Goal: Task Accomplishment & Management: Use online tool/utility

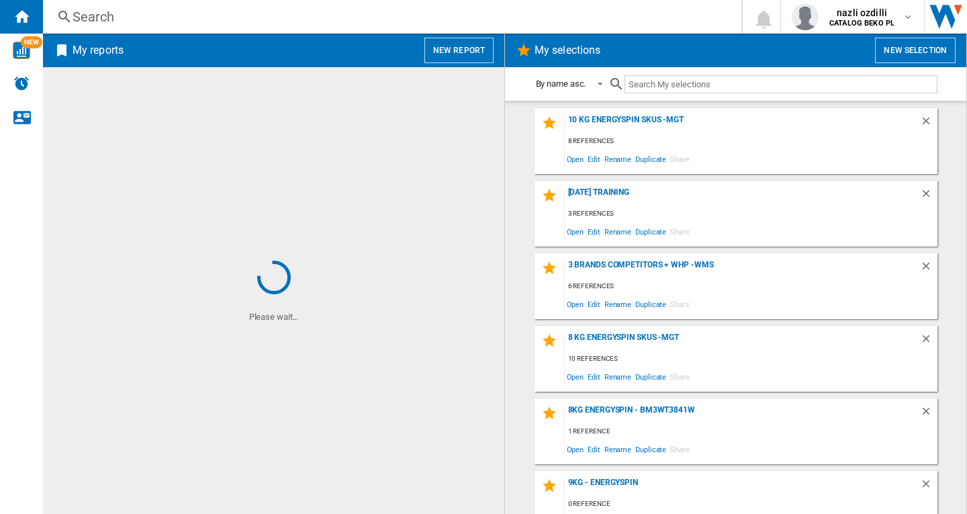
click at [126, 21] on div "Search" at bounding box center [390, 16] width 634 height 19
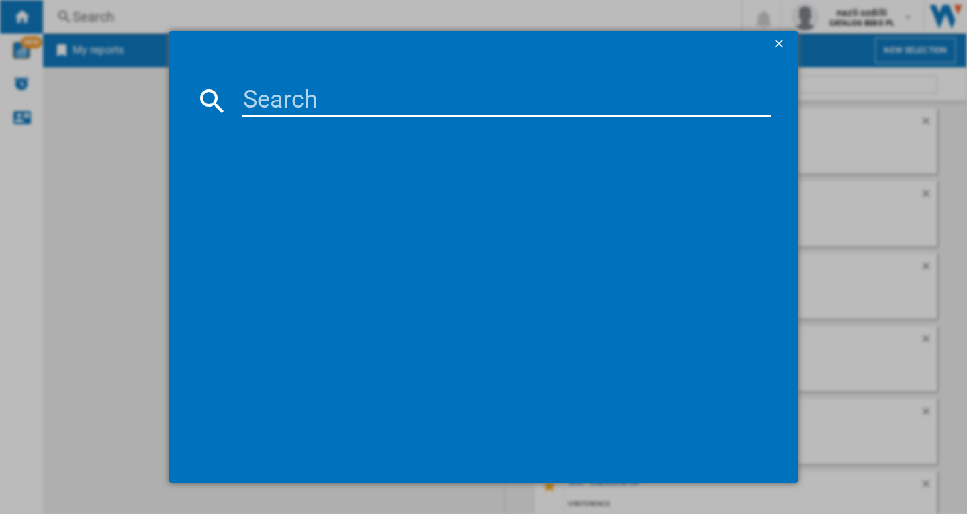
click at [302, 114] on input at bounding box center [506, 101] width 529 height 32
paste input "WHIRLPOOL WPM27WADS WHITE"
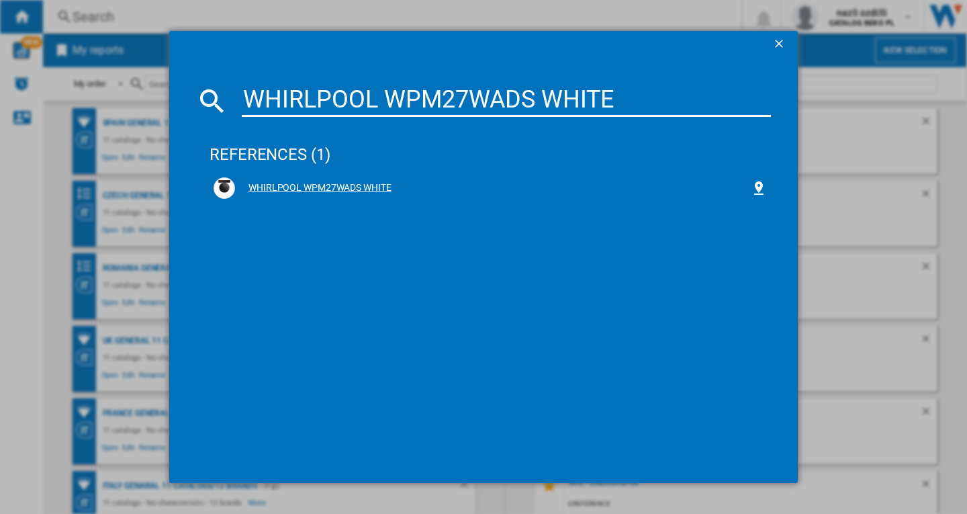
type input "WHIRLPOOL WPM27WADS WHITE"
click at [342, 185] on div "WHIRLPOOL WPM27WADS WHITE" at bounding box center [493, 187] width 516 height 13
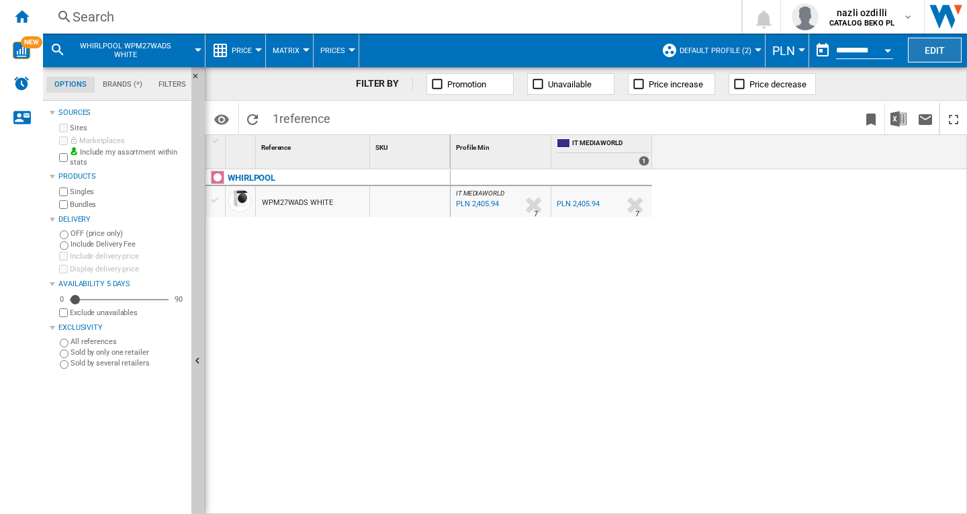
click at [940, 55] on button "Edit" at bounding box center [935, 50] width 54 height 25
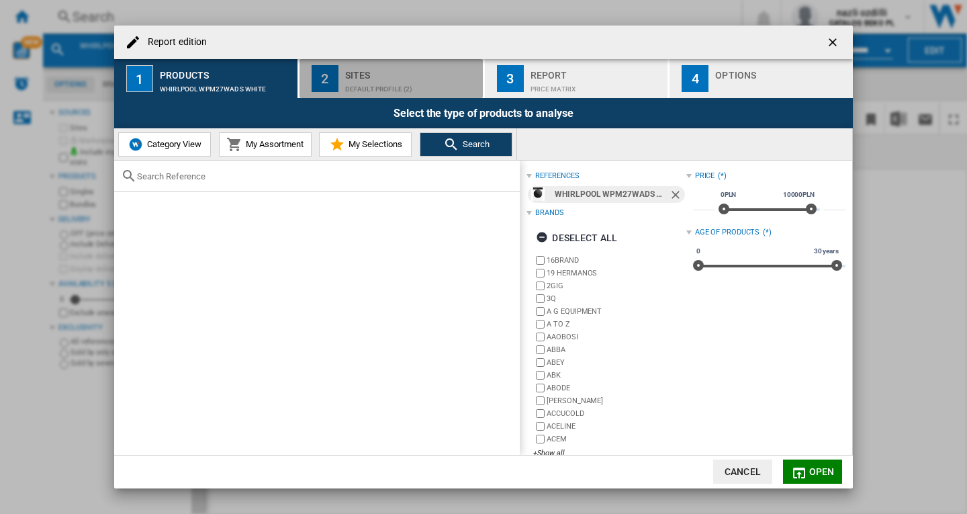
click at [429, 70] on div "Sites" at bounding box center [411, 71] width 132 height 14
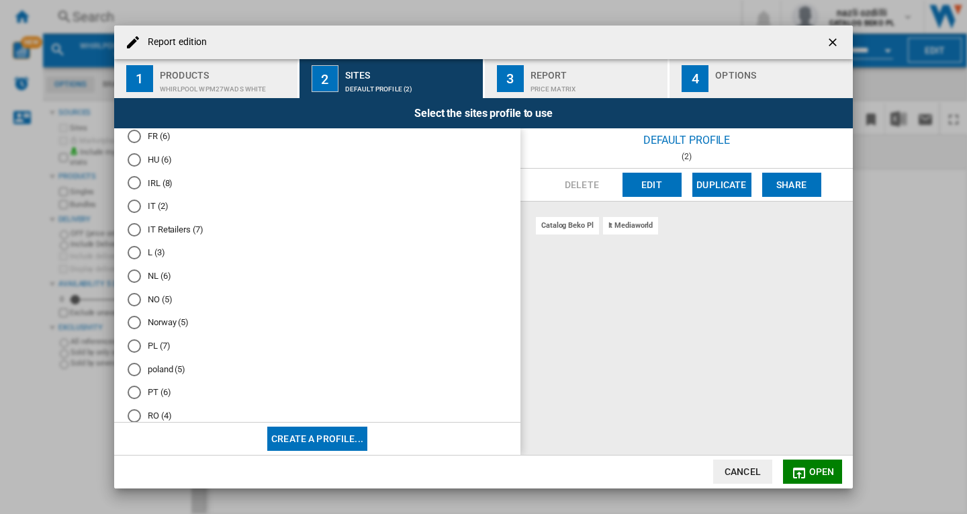
scroll to position [431, 0]
click at [136, 257] on div "IT Retailers (7)" at bounding box center [134, 252] width 13 height 13
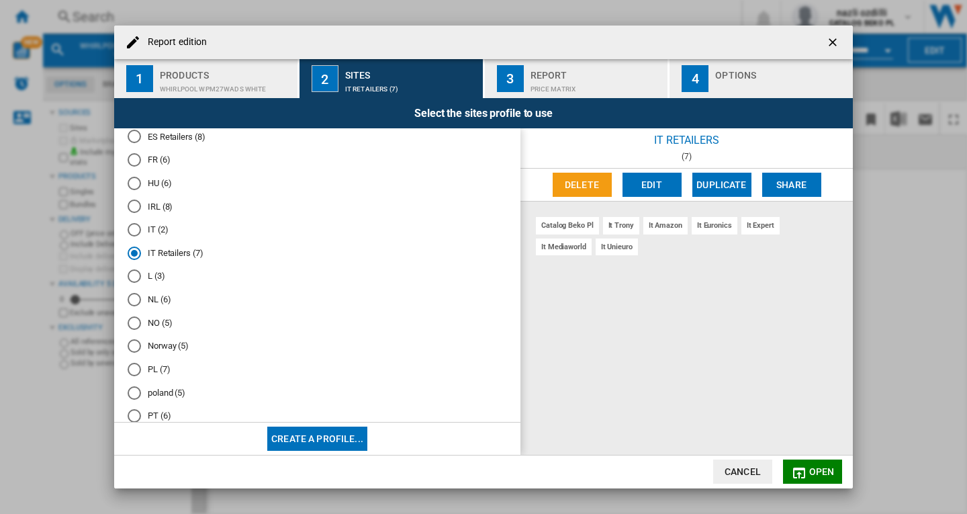
click at [797, 472] on md-icon "button" at bounding box center [799, 473] width 16 height 16
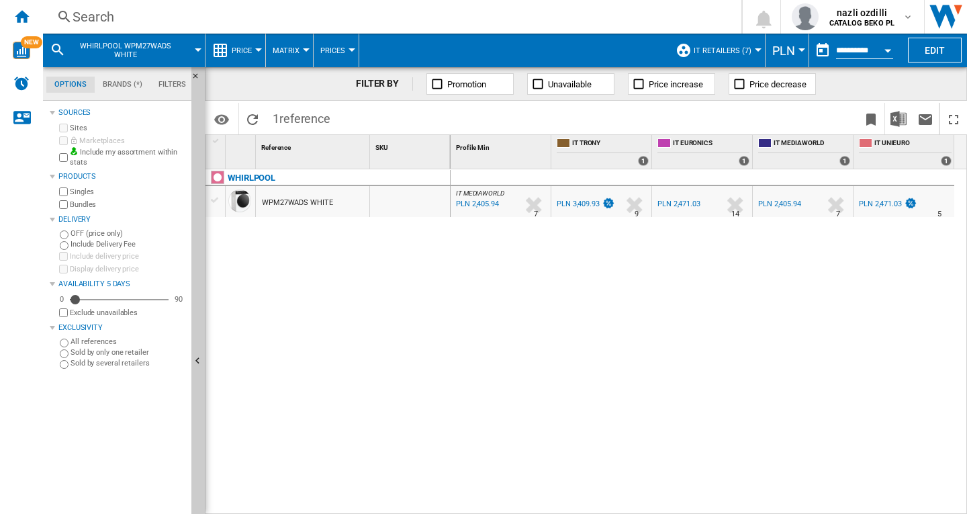
click at [242, 52] on span "Price" at bounding box center [242, 50] width 20 height 9
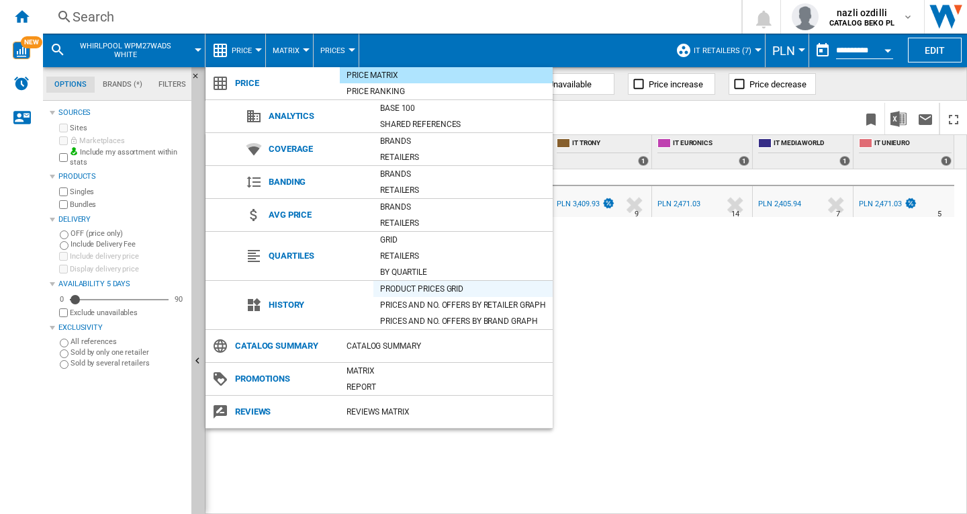
click at [418, 285] on div "Product prices grid" at bounding box center [462, 288] width 179 height 13
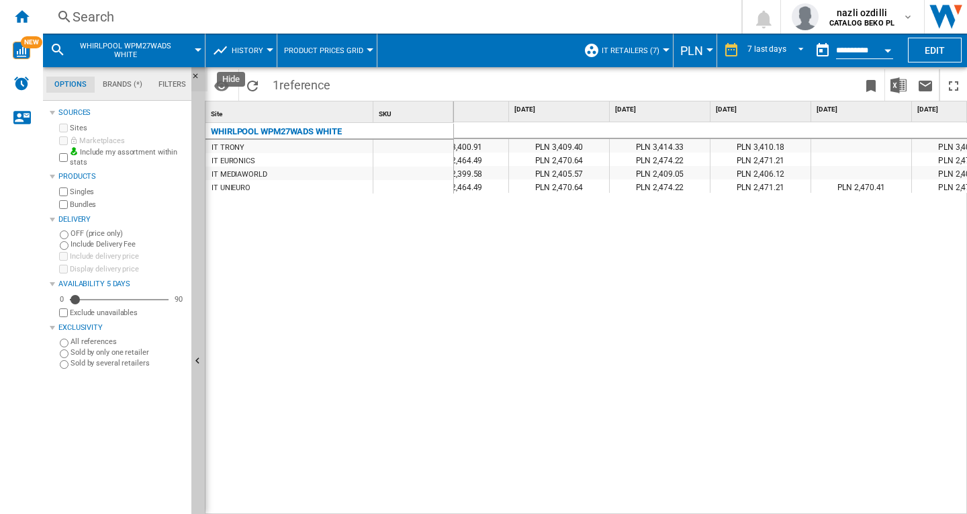
click at [195, 77] on ng-md-icon "Hide" at bounding box center [199, 80] width 16 height 16
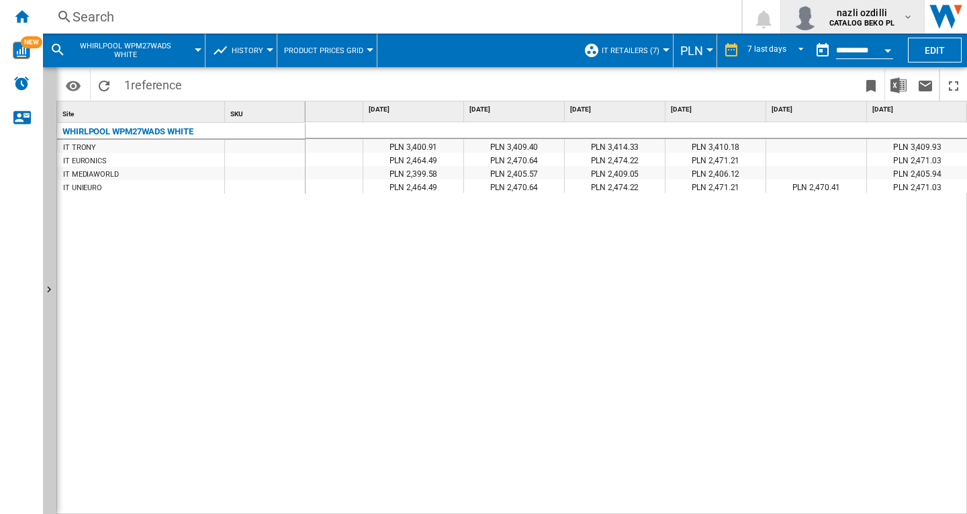
click at [865, 15] on span "nazli ozdilli" at bounding box center [861, 12] width 65 height 13
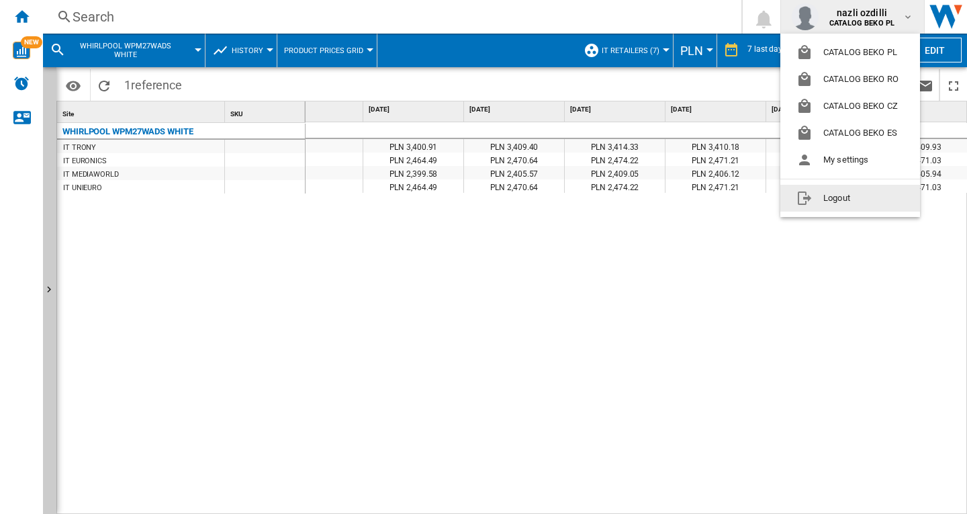
click at [845, 194] on button "Logout" at bounding box center [850, 198] width 140 height 27
